Goal: Transaction & Acquisition: Purchase product/service

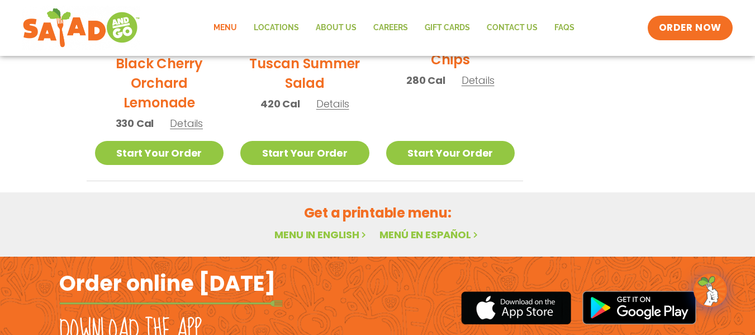
scroll to position [774, 0]
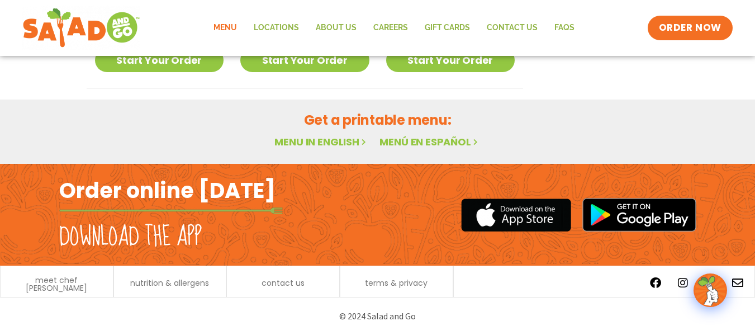
click at [234, 31] on link "Menu" at bounding box center [225, 28] width 40 height 26
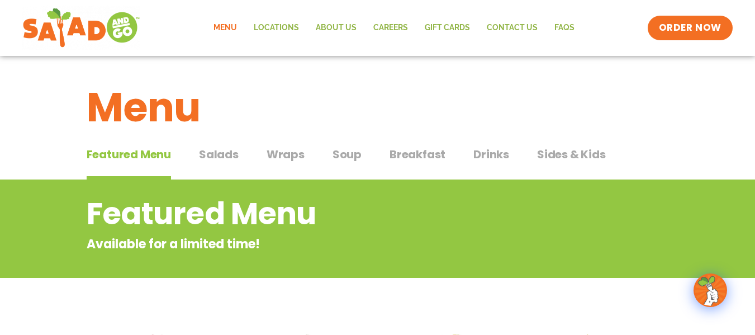
click at [294, 157] on span "Wraps" at bounding box center [286, 154] width 38 height 17
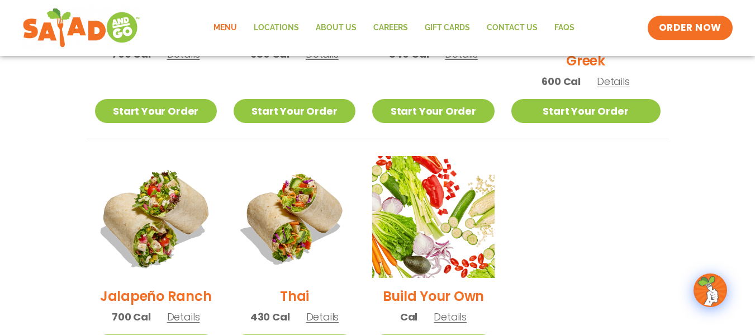
scroll to position [727, 0]
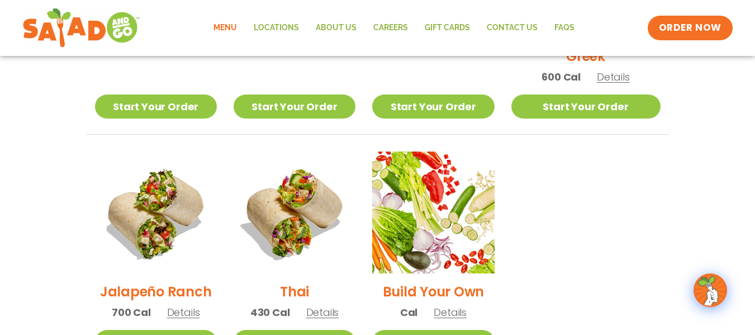
click at [184, 305] on span "Details" at bounding box center [183, 312] width 33 height 14
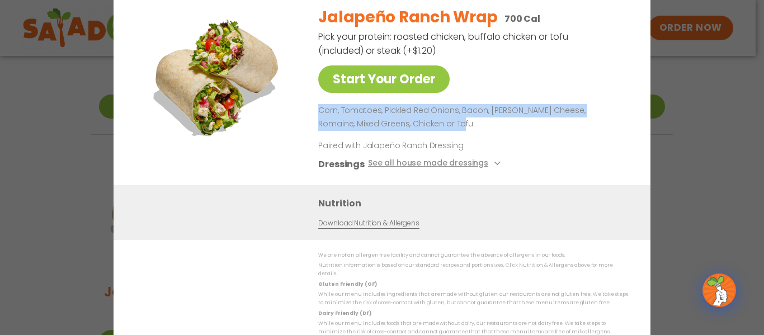
drag, startPoint x: 318, startPoint y: 120, endPoint x: 445, endPoint y: 125, distance: 127.0
click at [445, 125] on div "Start Your Order Jalapeño Ranch Wrap 700 Cal Pick your protein: roasted chicken…" at bounding box center [382, 91] width 492 height 188
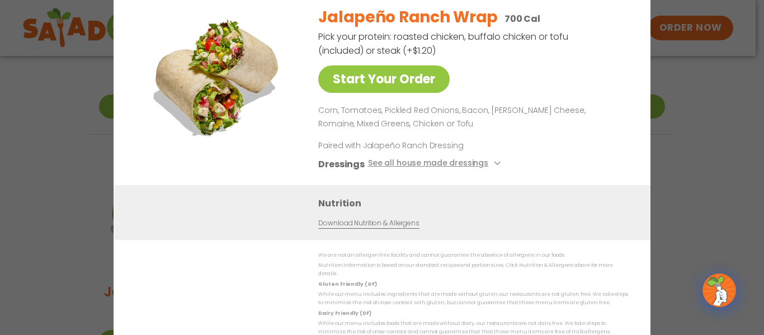
click at [50, 152] on div "Start Your Order Jalapeño Ranch Wrap 700 Cal Pick your protein: roasted chicken…" at bounding box center [382, 167] width 764 height 335
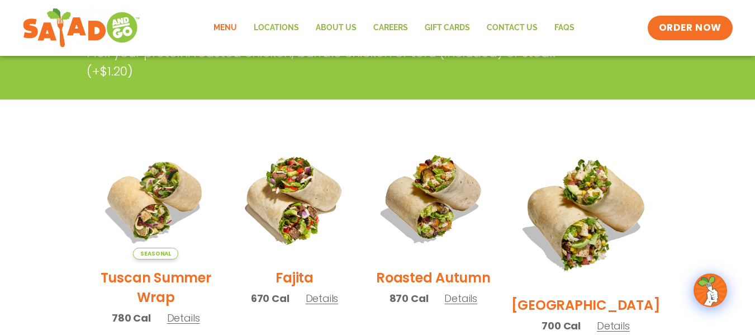
scroll to position [0, 0]
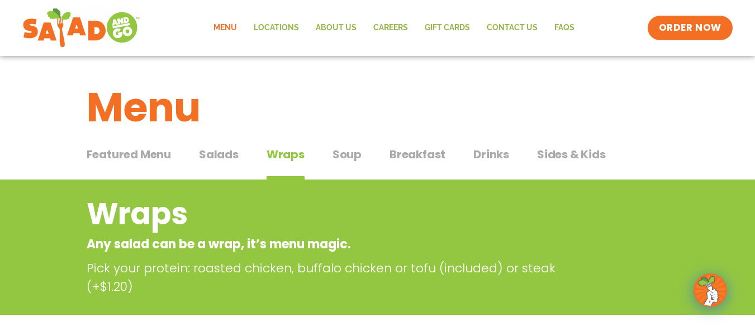
click at [207, 157] on span "Salads" at bounding box center [219, 154] width 40 height 17
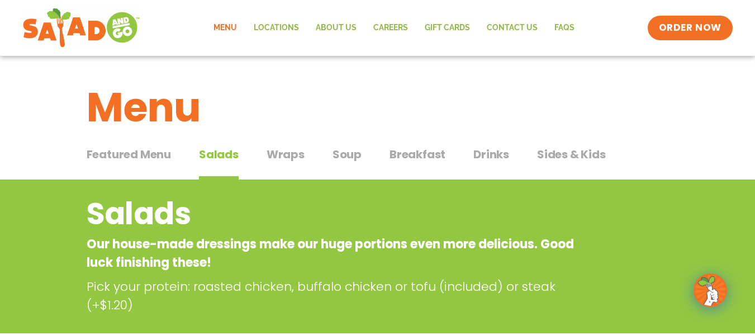
click at [290, 157] on span "Wraps" at bounding box center [286, 154] width 38 height 17
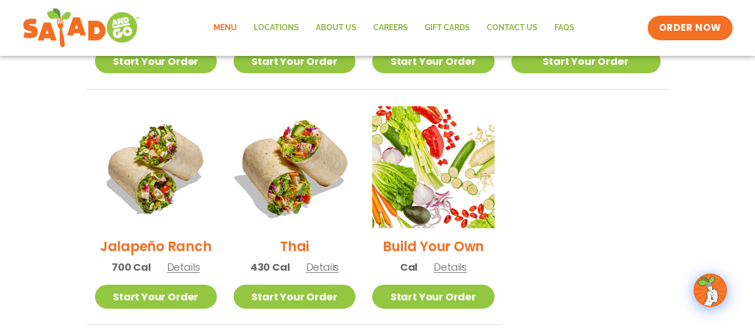
scroll to position [783, 0]
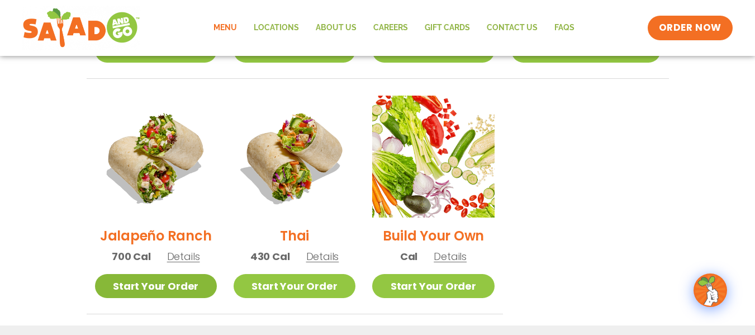
click at [196, 274] on link "Start Your Order" at bounding box center [156, 286] width 122 height 24
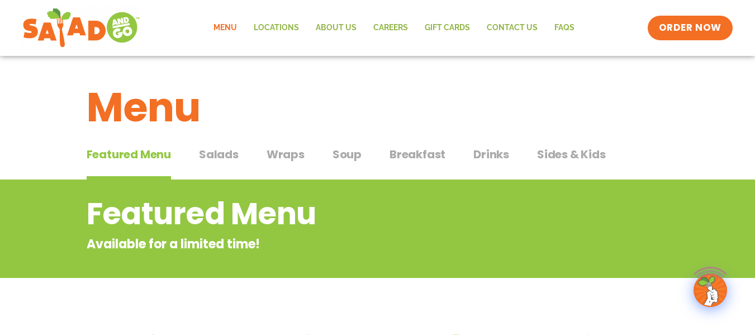
click at [238, 32] on link "Menu" at bounding box center [225, 28] width 40 height 26
click at [273, 156] on span "Wraps" at bounding box center [286, 154] width 38 height 17
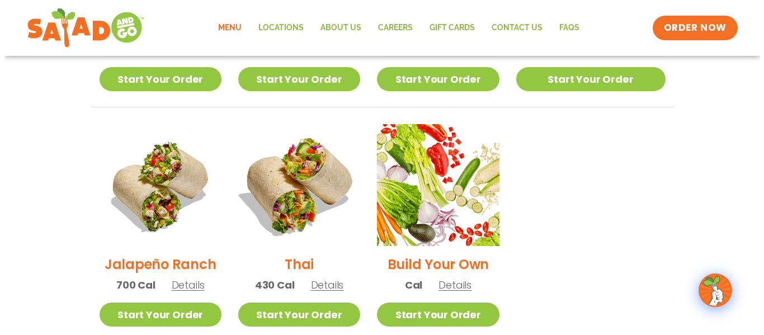
scroll to position [783, 0]
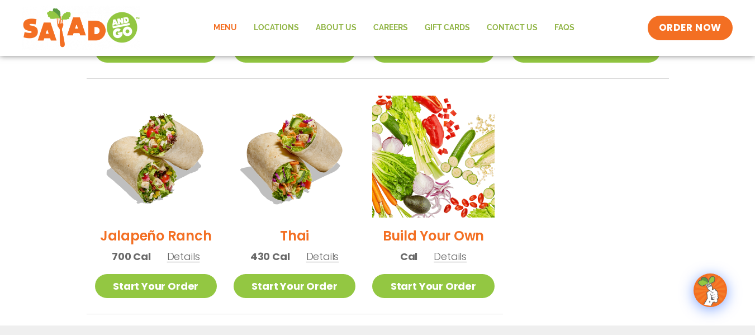
click at [197, 226] on h2 "Jalapeño Ranch" at bounding box center [156, 236] width 112 height 20
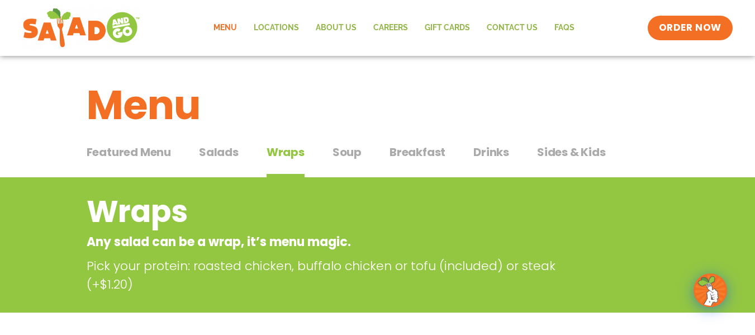
scroll to position [0, 0]
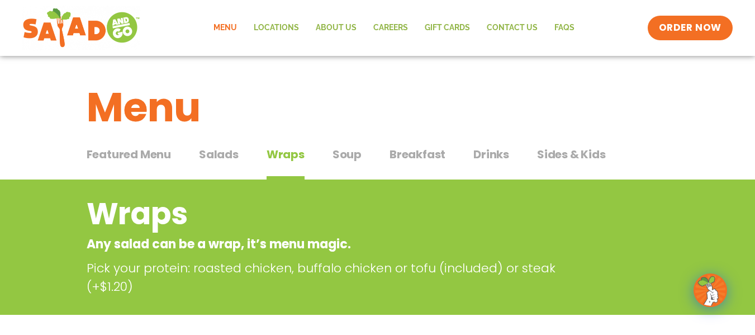
click at [225, 154] on span "Salads" at bounding box center [219, 154] width 40 height 17
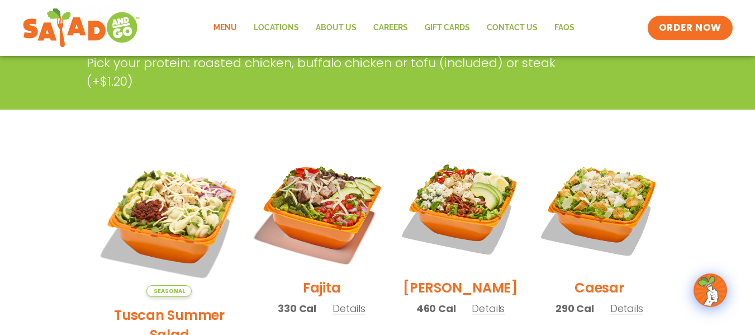
scroll to position [335, 0]
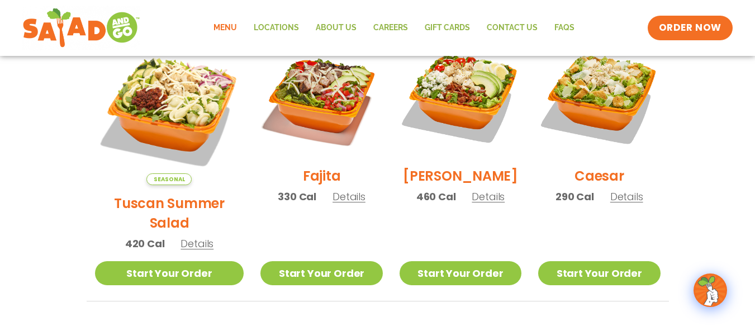
click at [622, 200] on span "Details" at bounding box center [627, 197] width 33 height 14
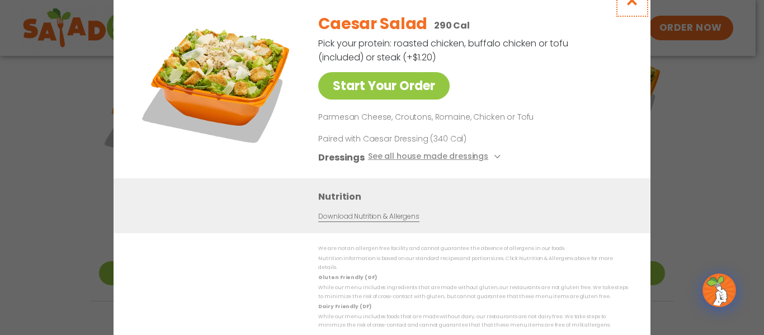
click at [636, 4] on icon "Close modal" at bounding box center [632, 0] width 14 height 12
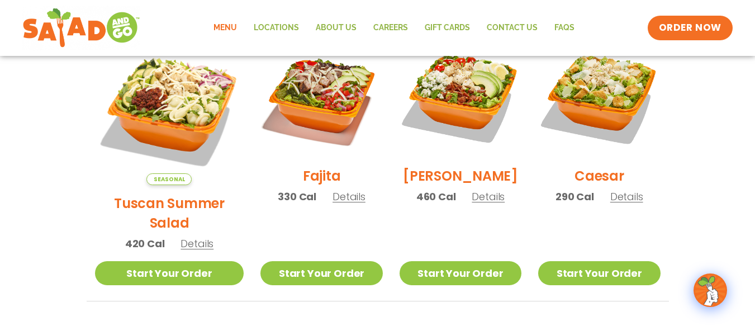
click at [454, 185] on h2 "[PERSON_NAME]" at bounding box center [460, 176] width 115 height 20
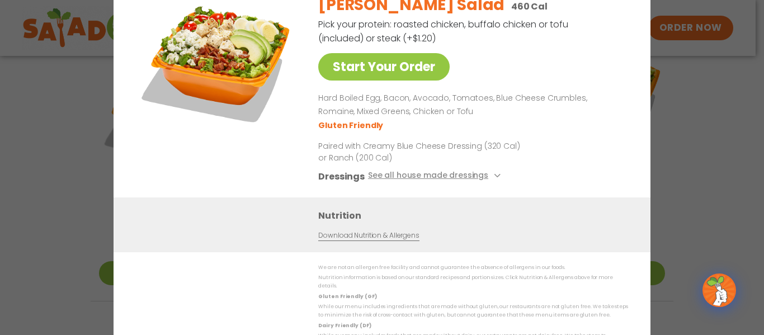
click at [690, 121] on div "Start Your Order Cobb Salad 460 Cal Pick your protein: roasted chicken, buffalo…" at bounding box center [382, 167] width 764 height 335
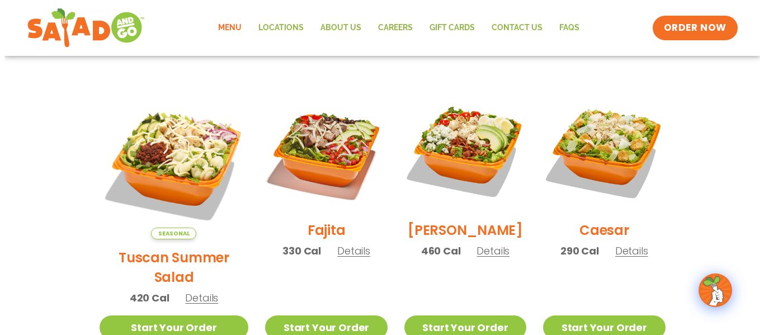
scroll to position [224, 0]
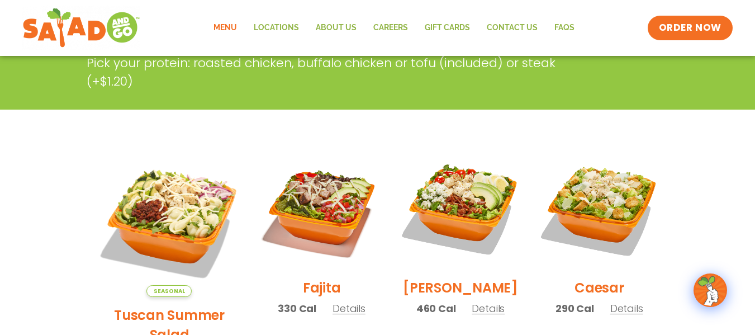
click at [443, 295] on h2 "[PERSON_NAME]" at bounding box center [460, 288] width 115 height 20
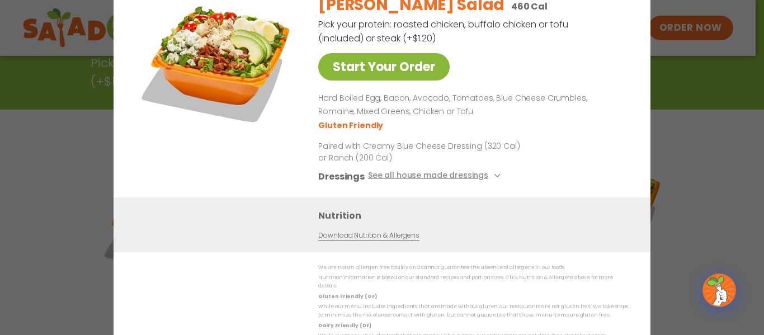
click at [401, 81] on link "Start Your Order" at bounding box center [383, 66] width 131 height 27
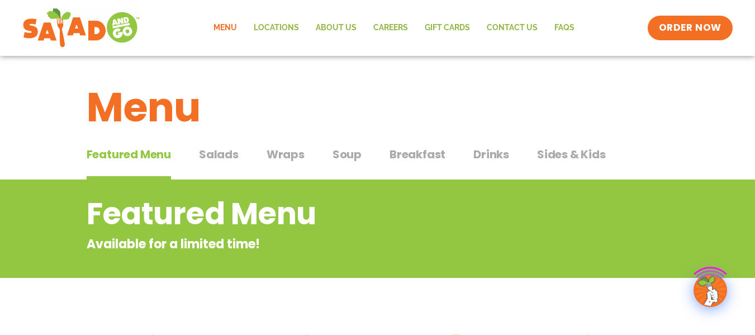
click at [236, 26] on link "Menu" at bounding box center [225, 28] width 40 height 26
click at [228, 149] on span "Salads" at bounding box center [219, 154] width 40 height 17
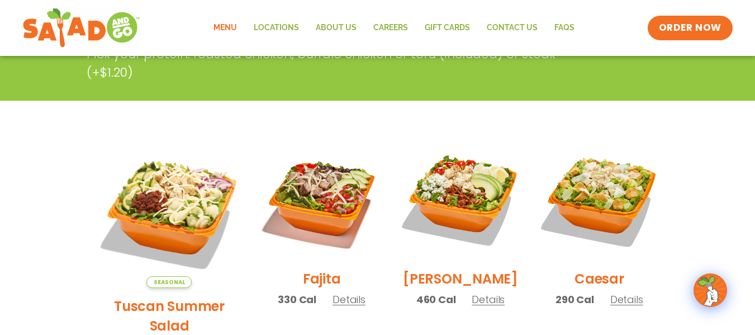
scroll to position [280, 0]
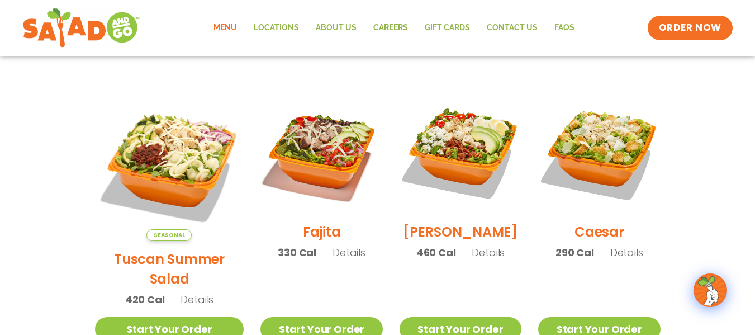
click at [181, 249] on h2 "Tuscan Summer Salad" at bounding box center [169, 268] width 149 height 39
